Goal: Find specific page/section: Find specific page/section

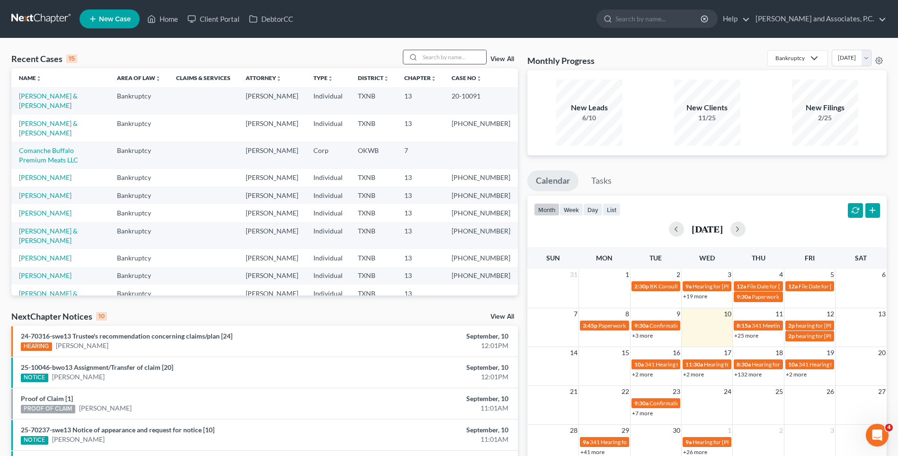
click at [443, 57] on input "search" at bounding box center [453, 57] width 66 height 14
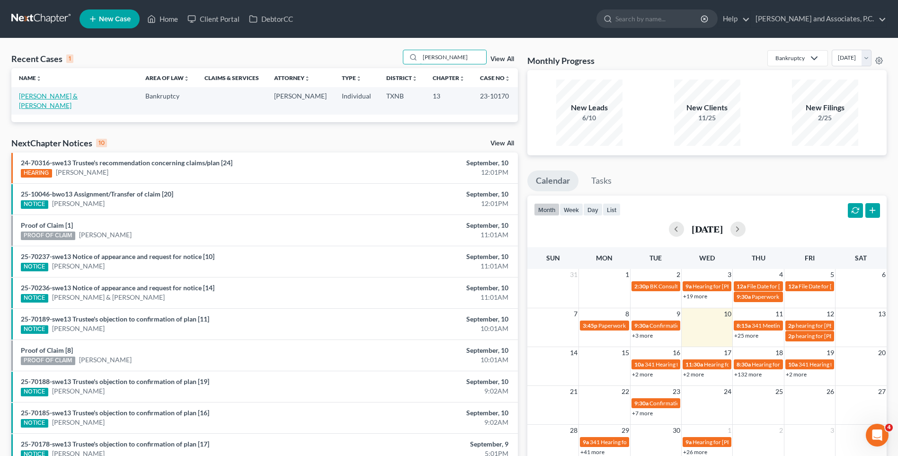
type input "[PERSON_NAME]"
click at [78, 97] on link "[PERSON_NAME] & [PERSON_NAME]" at bounding box center [48, 101] width 59 height 18
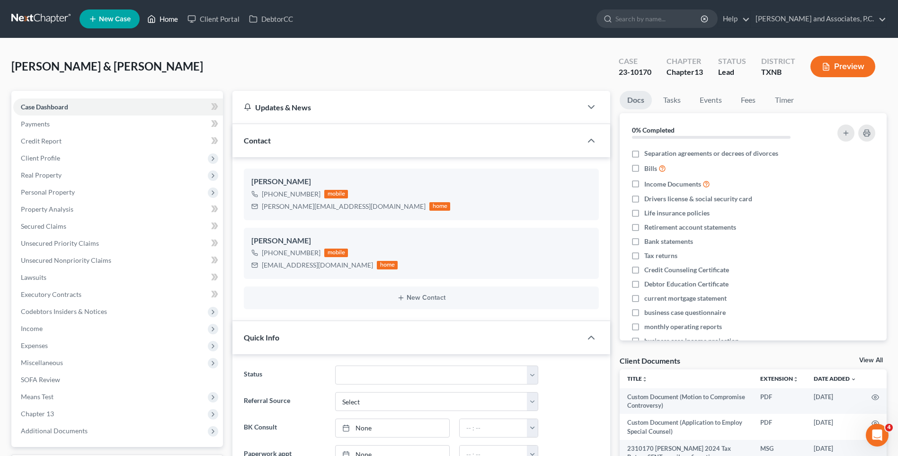
click at [167, 20] on link "Home" at bounding box center [162, 18] width 40 height 17
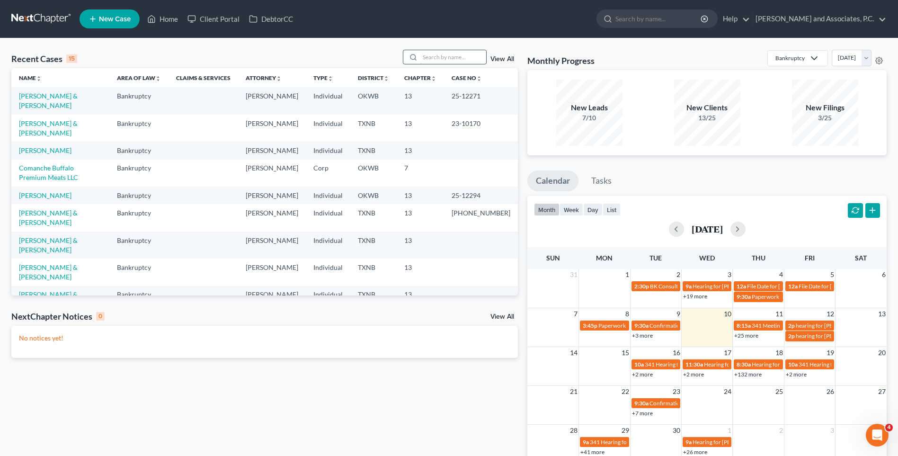
click at [455, 56] on input "search" at bounding box center [453, 57] width 66 height 14
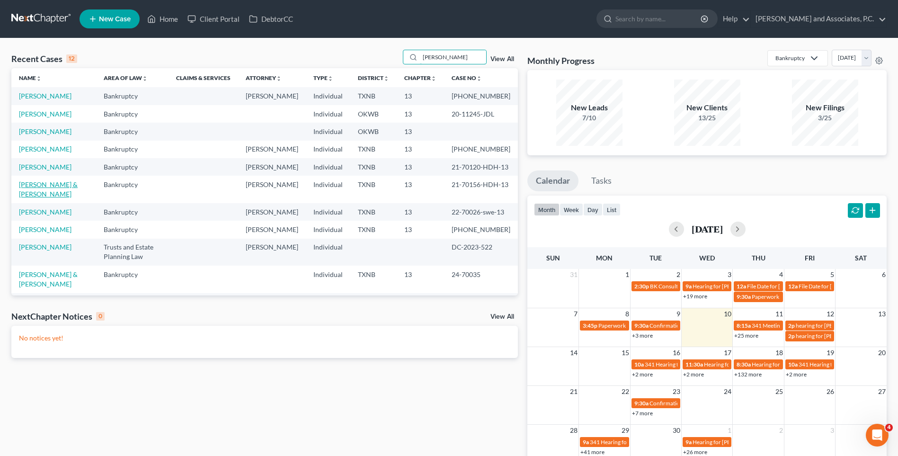
type input "[PERSON_NAME]"
click at [51, 198] on link "[PERSON_NAME] & [PERSON_NAME]" at bounding box center [48, 189] width 59 height 18
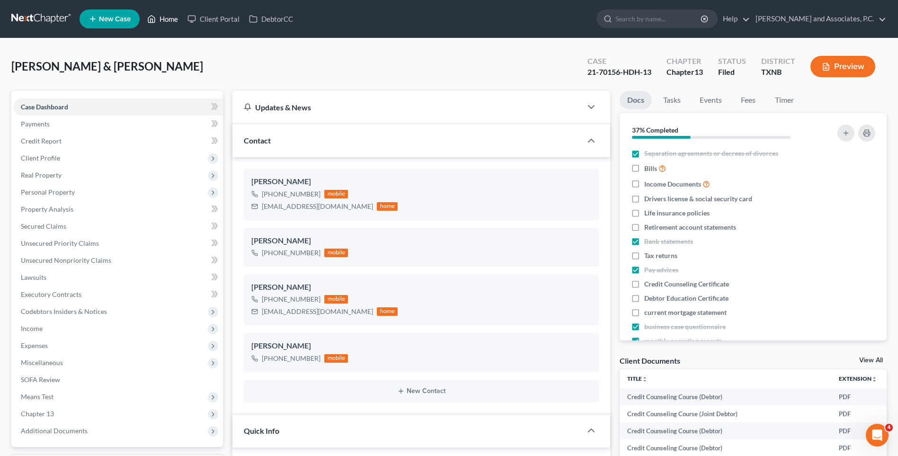
click at [168, 18] on link "Home" at bounding box center [162, 18] width 40 height 17
